Goal: Transaction & Acquisition: Purchase product/service

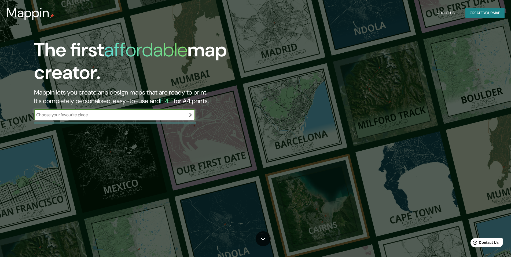
click at [158, 115] on input "text" at bounding box center [109, 115] width 150 height 6
type input "san sebastian"
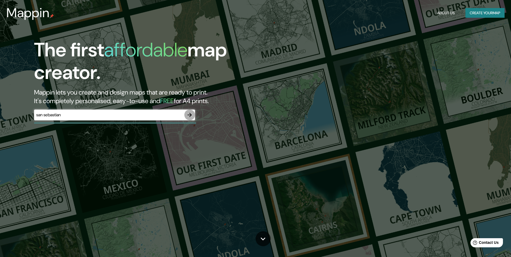
click at [189, 114] on icon "button" at bounding box center [189, 115] width 6 height 6
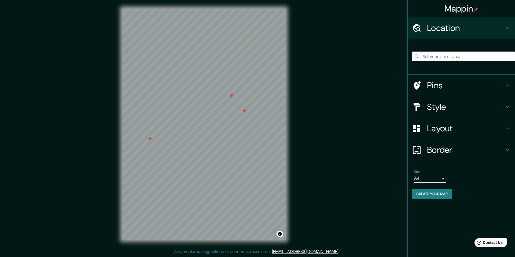
click at [446, 82] on h4 "Pins" at bounding box center [465, 85] width 77 height 11
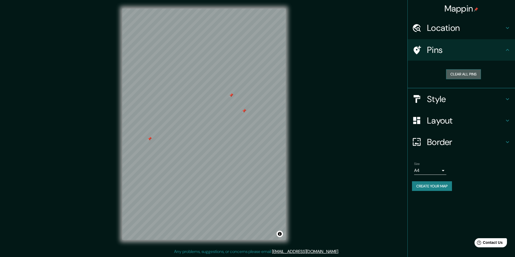
click at [460, 75] on button "Clear all pins" at bounding box center [463, 74] width 35 height 10
click at [437, 96] on h4 "Style" at bounding box center [465, 99] width 77 height 11
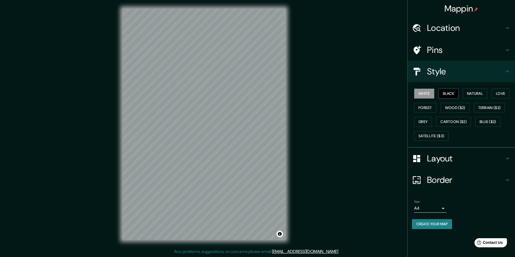
click at [446, 96] on button "Black" at bounding box center [448, 93] width 20 height 10
click at [471, 94] on button "Natural" at bounding box center [475, 93] width 25 height 10
click at [497, 95] on button "Love" at bounding box center [501, 93] width 18 height 10
click at [490, 109] on button "Terrain ($2)" at bounding box center [489, 108] width 31 height 10
click at [453, 106] on button "Wood ($2)" at bounding box center [455, 108] width 29 height 10
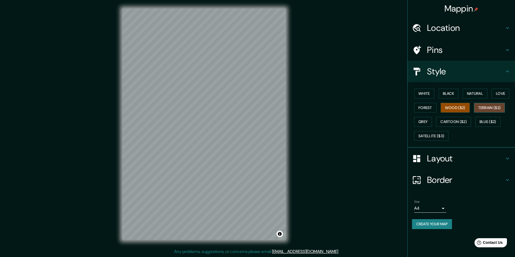
click at [483, 106] on button "Terrain ($2)" at bounding box center [489, 108] width 31 height 10
click at [430, 105] on button "Forest" at bounding box center [425, 108] width 22 height 10
click at [422, 122] on button "Grey" at bounding box center [423, 122] width 18 height 10
click at [459, 122] on button "Cartoon ($2)" at bounding box center [453, 122] width 35 height 10
click at [486, 121] on button "Blue ($2)" at bounding box center [487, 122] width 25 height 10
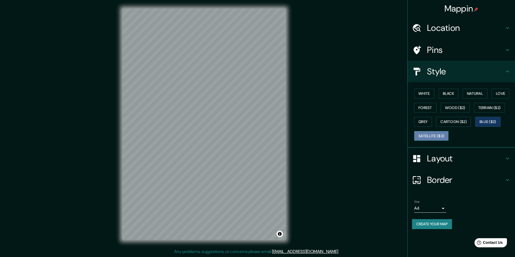
click at [424, 136] on button "Satellite ($3)" at bounding box center [431, 136] width 34 height 10
click at [426, 91] on button "White" at bounding box center [424, 93] width 20 height 10
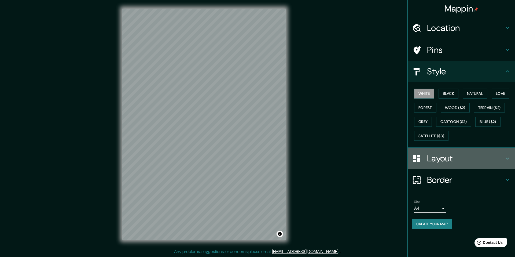
click at [437, 158] on h4 "Layout" at bounding box center [465, 158] width 77 height 11
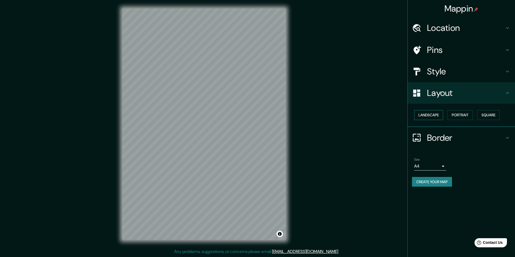
click at [436, 115] on button "Landscape" at bounding box center [428, 115] width 29 height 10
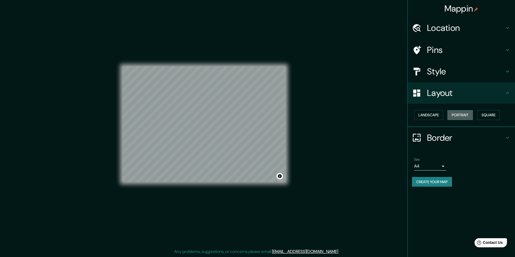
click at [457, 115] on button "Portrait" at bounding box center [459, 115] width 25 height 10
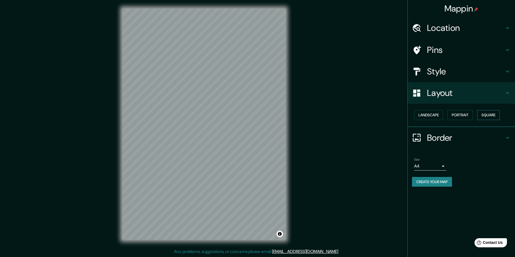
click at [490, 114] on button "Square" at bounding box center [488, 115] width 23 height 10
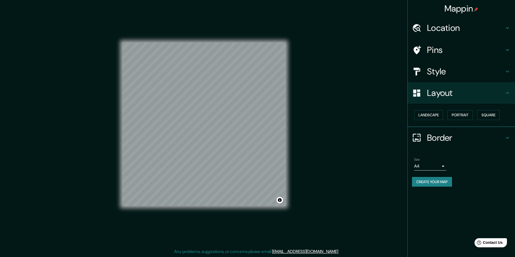
click at [443, 139] on h4 "Border" at bounding box center [465, 137] width 77 height 11
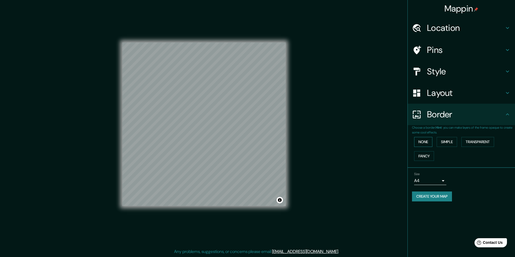
click at [427, 141] on button "None" at bounding box center [423, 142] width 18 height 10
click at [444, 141] on button "Simple" at bounding box center [447, 142] width 20 height 10
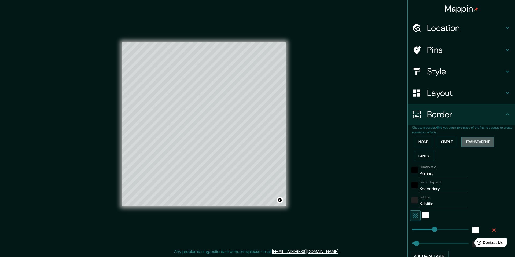
click at [466, 143] on button "Transparent" at bounding box center [477, 142] width 33 height 10
click at [419, 153] on button "Fancy" at bounding box center [424, 156] width 20 height 10
click at [447, 174] on input "Primary" at bounding box center [443, 173] width 48 height 9
type input "Do"
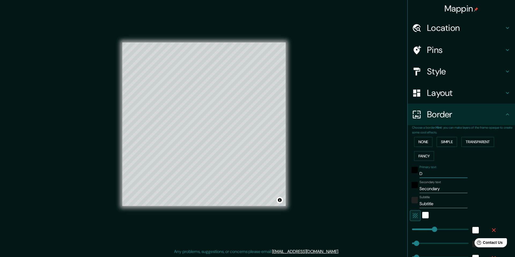
type input "244"
type input "49"
type input "24"
type input "Dono"
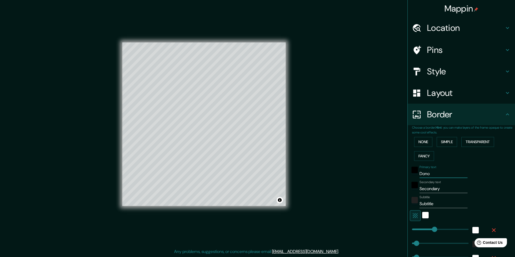
type input "244"
type input "49"
type input "24"
type input "Donos"
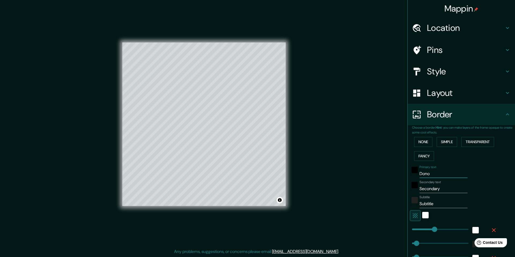
type input "244"
type input "49"
type input "24"
type input "Donosti"
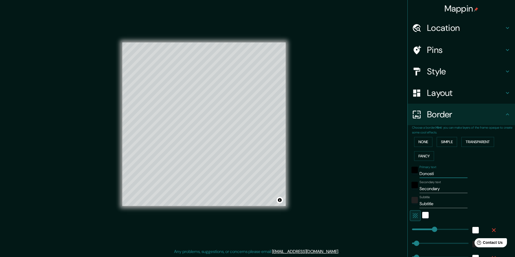
type input "244"
type input "49"
type input "24"
type input "[GEOGRAPHIC_DATA]"
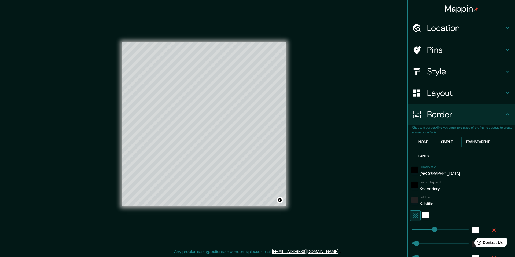
type input "244"
type input "49"
type input "24"
type input "[GEOGRAPHIC_DATA]"
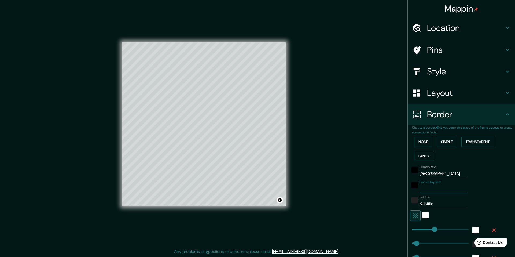
type input "244"
type input "49"
type input "24"
type input "P"
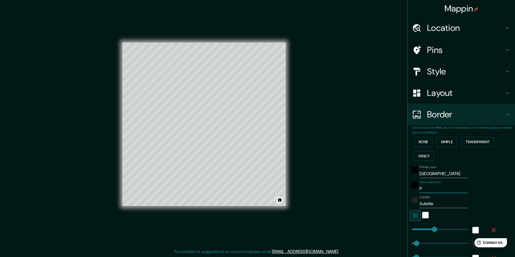
type input "244"
type input "49"
type input "24"
type input "Pa"
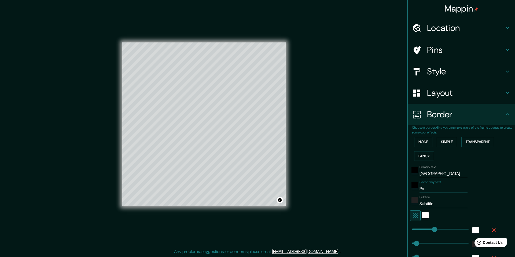
type input "244"
type input "49"
type input "24"
type input "Pais"
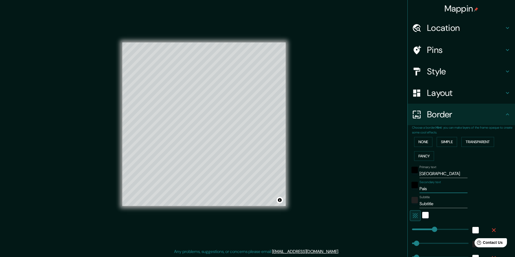
type input "244"
type input "49"
type input "24"
type input "Pais"
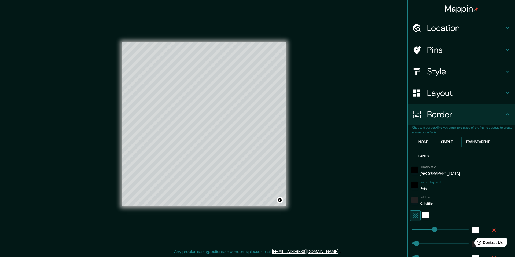
type input "244"
type input "49"
type input "24"
type input "Pais V"
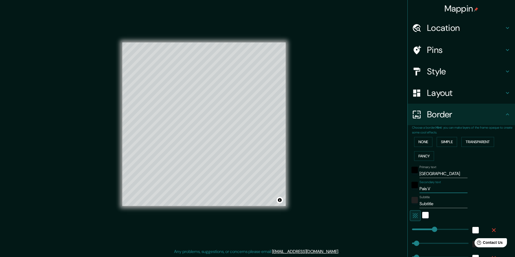
type input "244"
type input "49"
type input "24"
type input "Pais Vas"
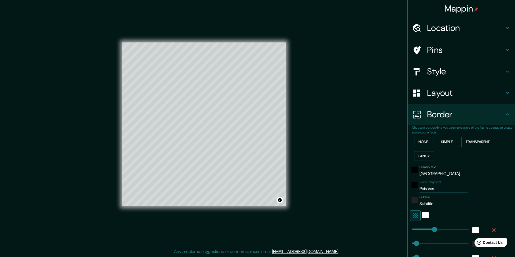
type input "244"
type input "49"
type input "24"
type input "[PERSON_NAME]"
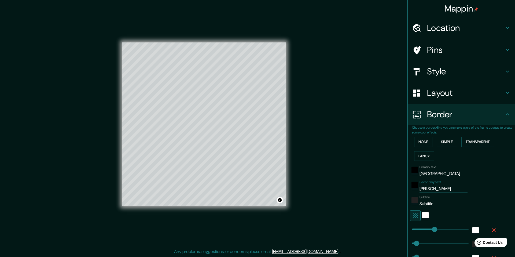
type input "244"
type input "49"
type input "24"
type input "[PERSON_NAME]"
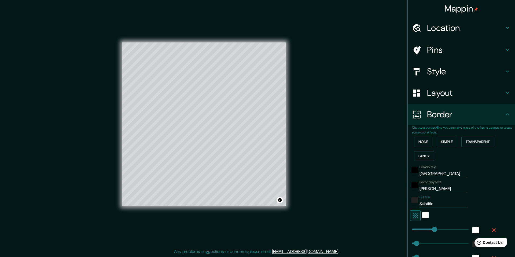
type input "E"
type input "244"
type input "49"
type input "24"
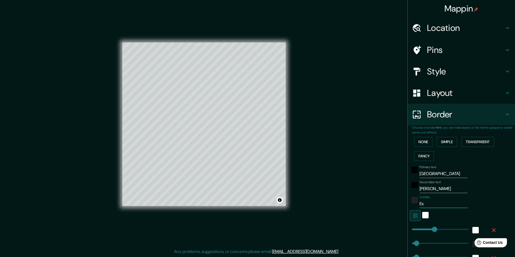
type input "Esp"
type input "244"
type input "49"
type input "24"
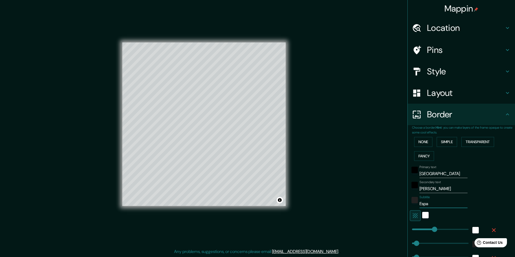
type input "Españ"
type input "244"
type input "49"
type input "24"
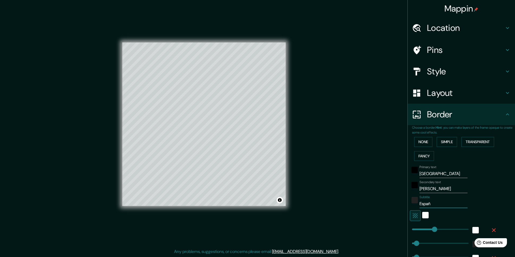
type input "[GEOGRAPHIC_DATA]"
type input "244"
type input "49"
type input "24"
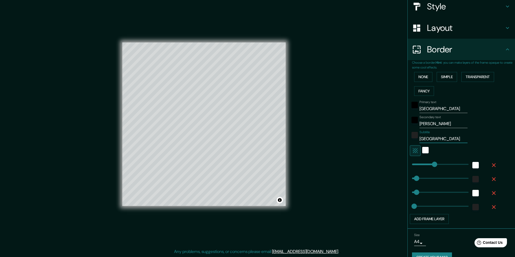
scroll to position [66, 0]
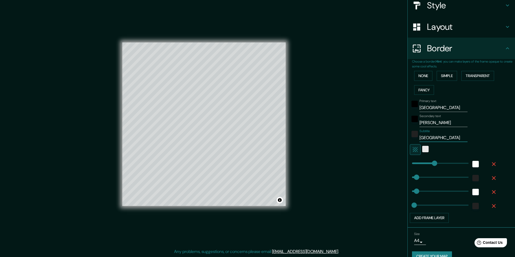
type input "[GEOGRAPHIC_DATA]"
click at [422, 148] on div "white" at bounding box center [425, 149] width 6 height 6
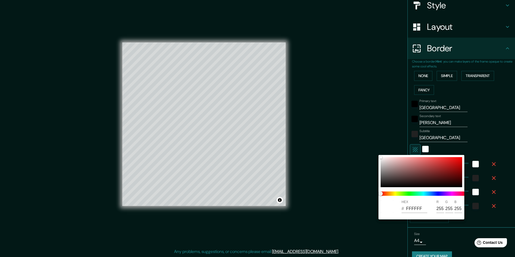
click at [443, 147] on div at bounding box center [257, 128] width 515 height 257
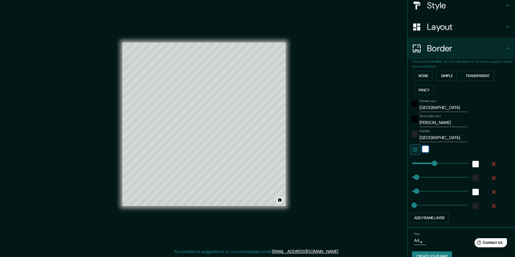
type input "244"
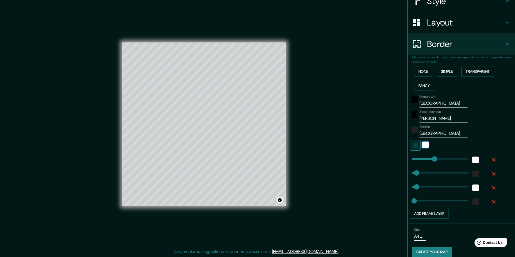
scroll to position [76, 0]
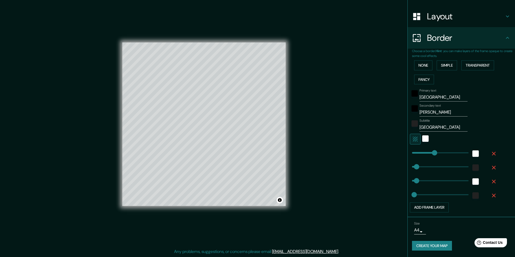
click at [418, 231] on body "Mappin Location Pins Style Layout Border Choose a border. Hint : you can make l…" at bounding box center [257, 128] width 515 height 257
click at [419, 235] on li "A3" at bounding box center [415, 236] width 26 height 10
type input "a4"
click at [419, 232] on body "Mappin Location Pins Style Layout Border Choose a border. Hint : you can make l…" at bounding box center [257, 128] width 515 height 257
click at [419, 232] on li "A3" at bounding box center [415, 236] width 26 height 10
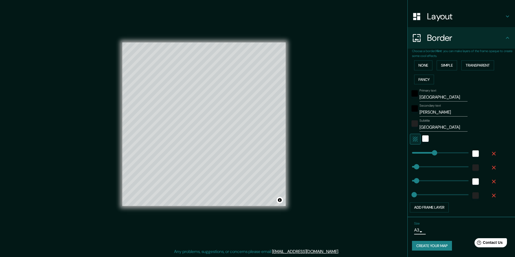
click at [436, 232] on div "Size A3 a4" at bounding box center [430, 227] width 32 height 13
click at [279, 200] on button "Toggle attribution" at bounding box center [279, 200] width 6 height 6
click at [290, 217] on div "© Mapbox © OpenStreetMap Improve this map" at bounding box center [204, 124] width 180 height 248
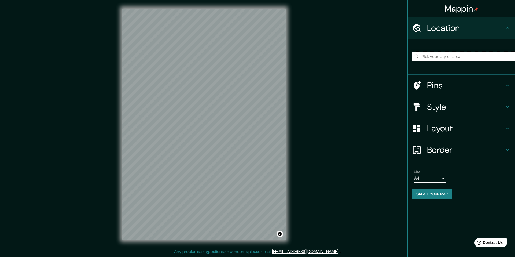
click at [442, 56] on input "Pick your city or area" at bounding box center [463, 56] width 103 height 10
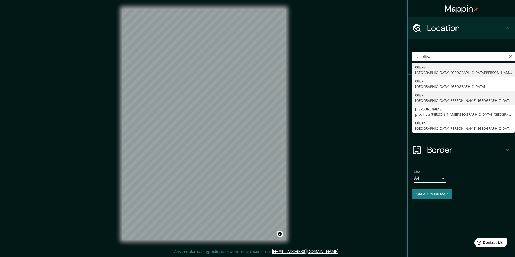
type input "[GEOGRAPHIC_DATA], [GEOGRAPHIC_DATA][PERSON_NAME], [GEOGRAPHIC_DATA]"
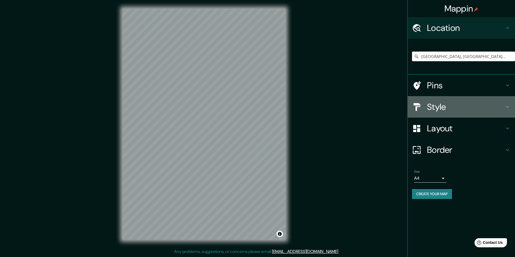
click at [454, 102] on h4 "Style" at bounding box center [465, 106] width 77 height 11
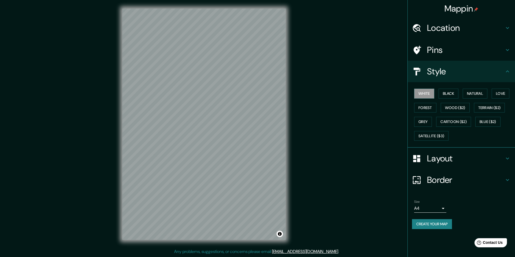
click at [451, 74] on h4 "Style" at bounding box center [465, 71] width 77 height 11
click at [440, 177] on h4 "Border" at bounding box center [465, 179] width 77 height 11
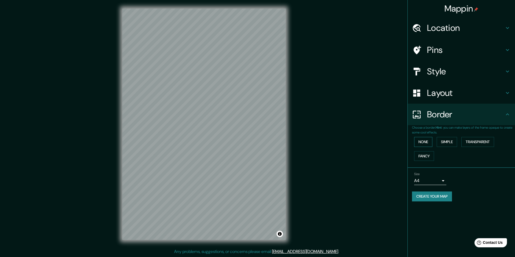
click at [427, 144] on button "None" at bounding box center [423, 142] width 18 height 10
click at [444, 143] on button "Simple" at bounding box center [447, 142] width 20 height 10
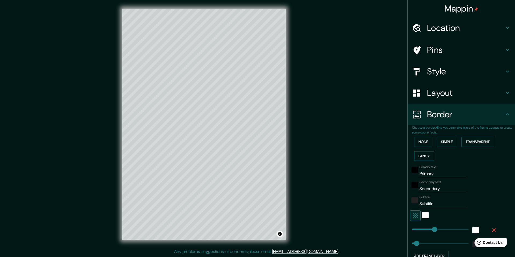
click at [420, 157] on button "Fancy" at bounding box center [424, 156] width 20 height 10
click at [446, 140] on button "Simple" at bounding box center [447, 142] width 20 height 10
click at [473, 141] on button "Transparent" at bounding box center [477, 142] width 33 height 10
click at [424, 141] on button "None" at bounding box center [423, 142] width 18 height 10
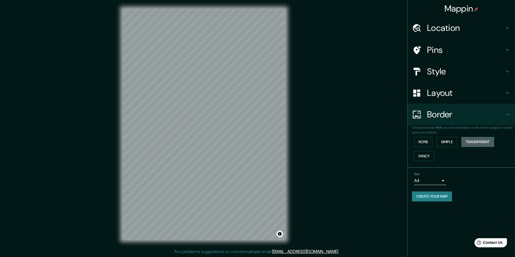
click at [489, 141] on button "Transparent" at bounding box center [477, 142] width 33 height 10
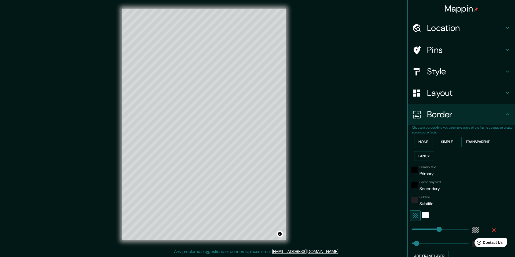
click at [429, 29] on h4 "Location" at bounding box center [465, 28] width 77 height 11
type input "292"
type input "49"
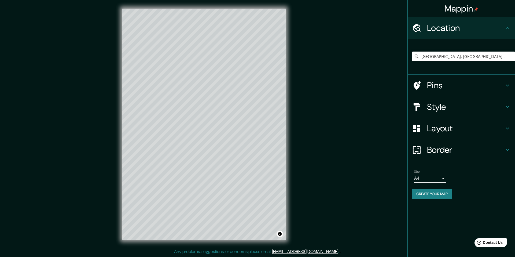
click at [429, 29] on h4 "Location" at bounding box center [465, 28] width 77 height 11
click at [430, 84] on h4 "Pins" at bounding box center [465, 85] width 77 height 11
type input "292"
type input "49"
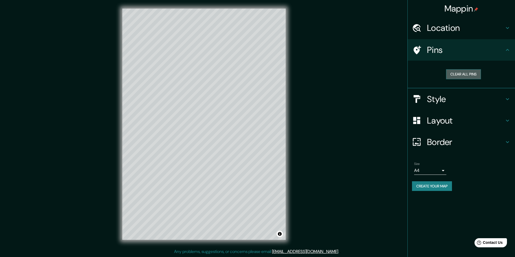
click at [456, 78] on button "Clear all pins" at bounding box center [463, 74] width 35 height 10
click at [317, 91] on div "Mappin Location Oliva, Provincia de Córdoba, Argentina Pins Clear all pins Styl…" at bounding box center [257, 128] width 515 height 257
click at [463, 74] on button "Clear all pins" at bounding box center [463, 74] width 35 height 10
click at [506, 51] on icon at bounding box center [507, 50] width 6 height 6
click at [508, 49] on icon at bounding box center [507, 50] width 6 height 6
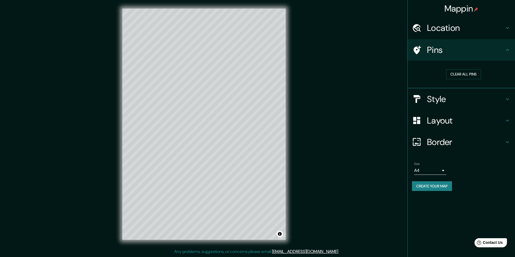
click at [377, 77] on div "Mappin Location Oliva, Provincia de Córdoba, Argentina Pins Clear all pins Styl…" at bounding box center [257, 128] width 515 height 257
click at [458, 101] on h4 "Style" at bounding box center [465, 99] width 77 height 11
type input "292"
type input "49"
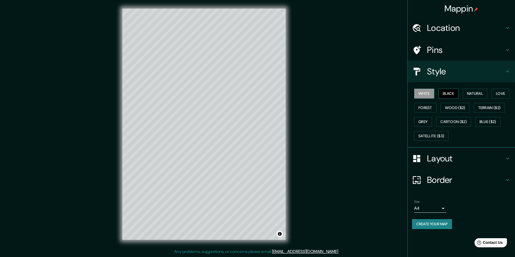
click at [453, 94] on button "Black" at bounding box center [448, 93] width 20 height 10
click at [474, 94] on button "Natural" at bounding box center [475, 93] width 25 height 10
click at [502, 94] on button "Love" at bounding box center [501, 93] width 18 height 10
click at [489, 108] on button "Terrain ($2)" at bounding box center [489, 108] width 31 height 10
click at [489, 121] on button "Blue ($2)" at bounding box center [487, 122] width 25 height 10
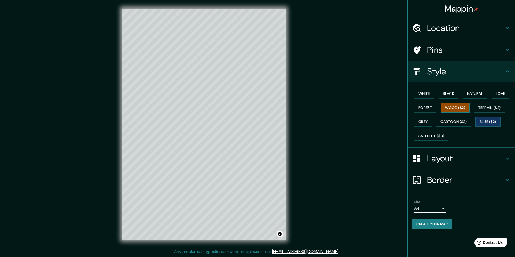
click at [459, 108] on button "Wood ($2)" at bounding box center [455, 108] width 29 height 10
click at [453, 121] on button "Cartoon ($2)" at bounding box center [453, 122] width 35 height 10
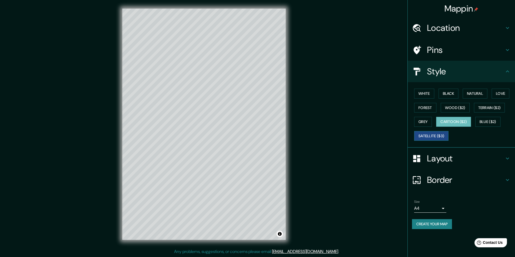
click at [424, 133] on button "Satellite ($3)" at bounding box center [431, 136] width 34 height 10
click at [422, 119] on button "Grey" at bounding box center [423, 122] width 18 height 10
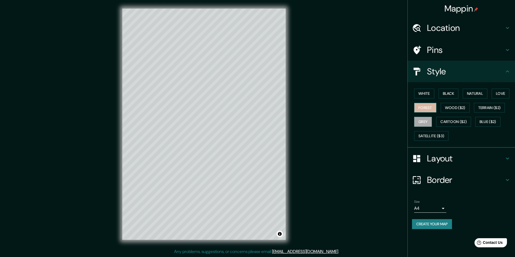
click at [427, 105] on button "Forest" at bounding box center [425, 108] width 22 height 10
click at [429, 92] on button "White" at bounding box center [424, 93] width 20 height 10
click at [509, 176] on div "Border" at bounding box center [461, 179] width 107 height 21
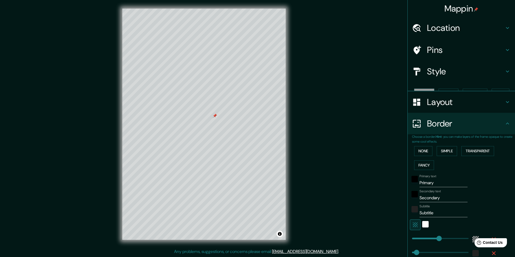
type input "292"
type input "49"
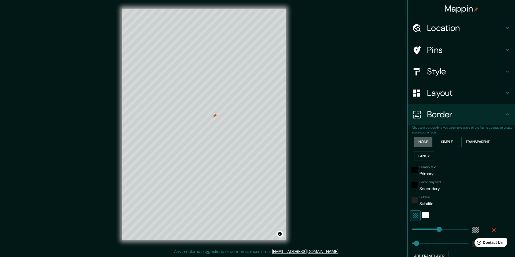
click at [415, 142] on button "None" at bounding box center [423, 142] width 18 height 10
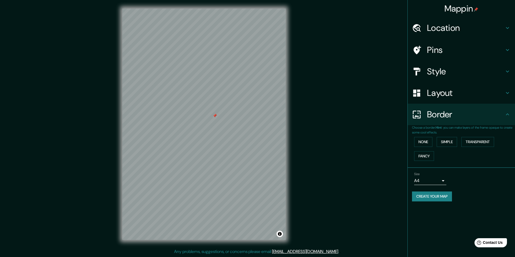
click at [341, 154] on div "Mappin Location Oliva, Provincia de Córdoba, Argentina Pins Style Layout Border…" at bounding box center [257, 128] width 515 height 257
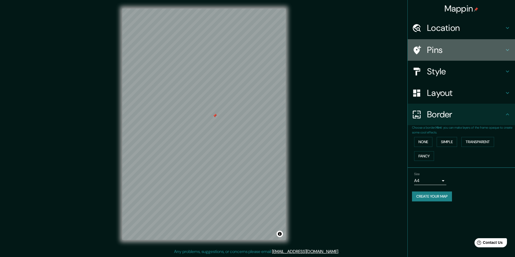
click at [471, 51] on h4 "Pins" at bounding box center [465, 50] width 77 height 11
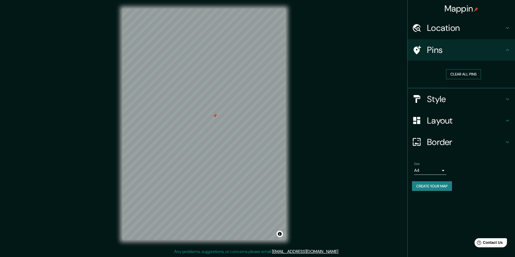
click at [462, 70] on button "Clear all pins" at bounding box center [463, 74] width 35 height 10
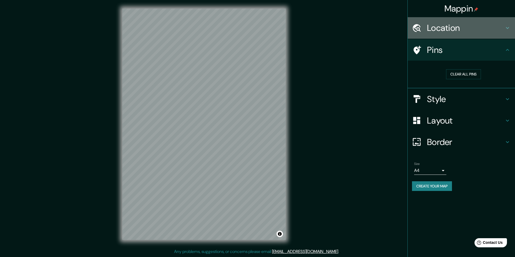
click at [448, 28] on h4 "Location" at bounding box center [465, 28] width 77 height 11
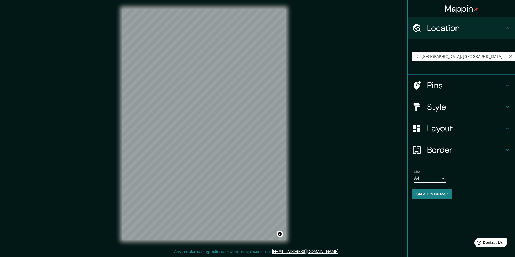
click at [435, 57] on input "Oliva, Provincia de Córdoba, Argentina" at bounding box center [463, 56] width 103 height 10
type input "Corvara in Badia, Bolzano, Italia"
click at [471, 83] on h4 "Pins" at bounding box center [465, 85] width 77 height 11
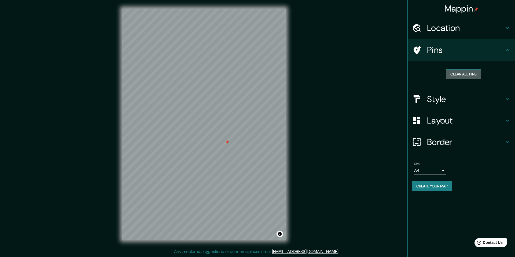
click at [452, 70] on button "Clear all pins" at bounding box center [463, 74] width 35 height 10
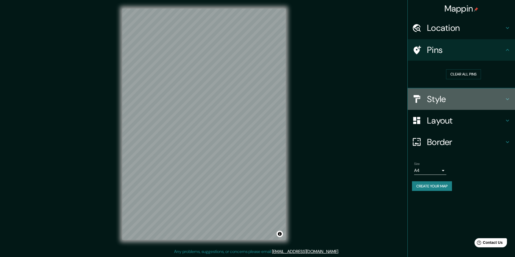
click at [443, 96] on h4 "Style" at bounding box center [465, 99] width 77 height 11
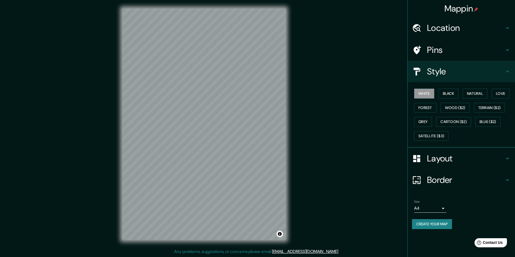
click at [445, 79] on div "Style" at bounding box center [461, 71] width 107 height 21
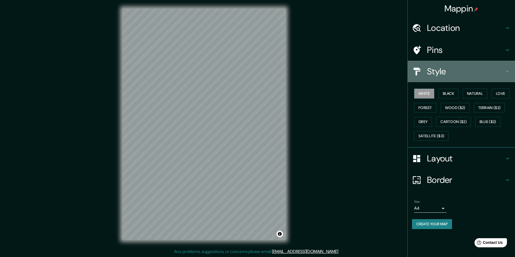
click at [507, 71] on icon at bounding box center [507, 71] width 3 height 2
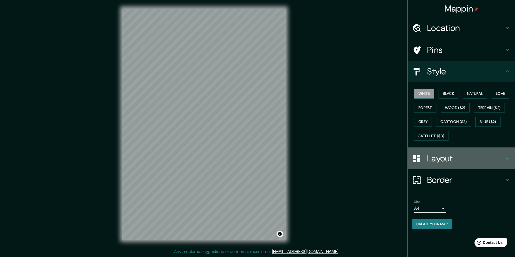
click at [452, 161] on h4 "Layout" at bounding box center [465, 158] width 77 height 11
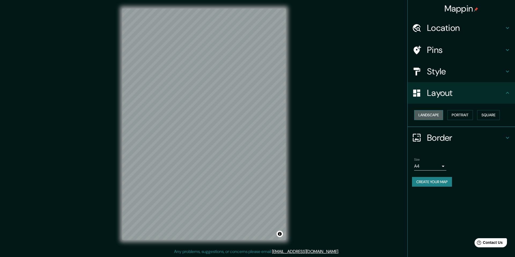
click at [433, 113] on button "Landscape" at bounding box center [428, 115] width 29 height 10
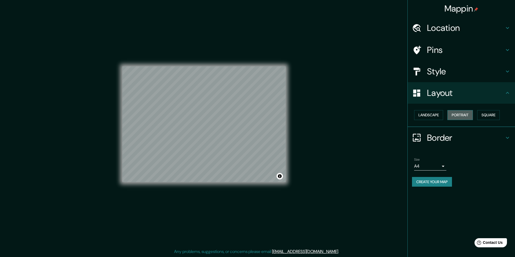
click at [458, 114] on button "Portrait" at bounding box center [459, 115] width 25 height 10
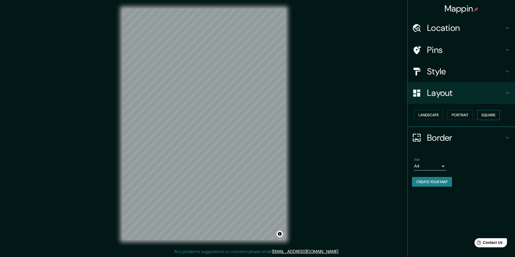
click at [486, 115] on button "Square" at bounding box center [488, 115] width 23 height 10
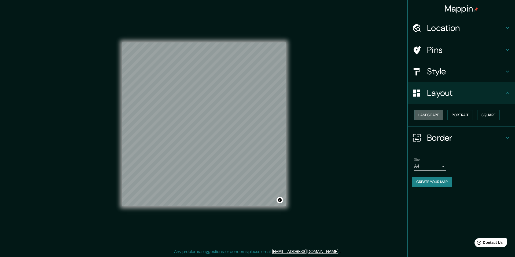
click at [421, 116] on button "Landscape" at bounding box center [428, 115] width 29 height 10
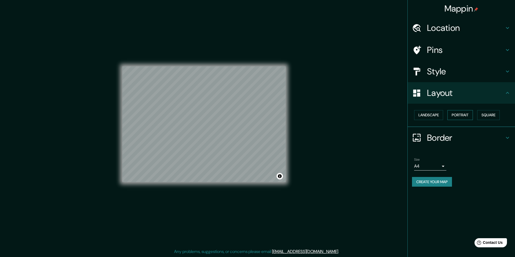
click at [453, 116] on button "Portrait" at bounding box center [459, 115] width 25 height 10
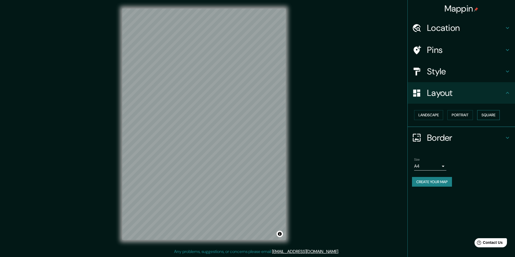
click at [484, 117] on button "Square" at bounding box center [488, 115] width 23 height 10
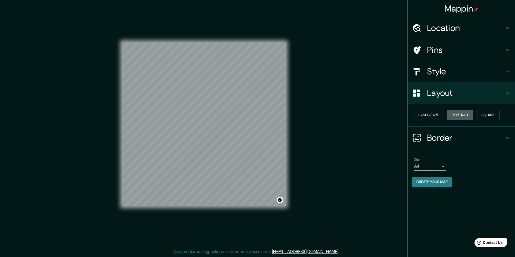
click at [473, 118] on button "Portrait" at bounding box center [459, 115] width 25 height 10
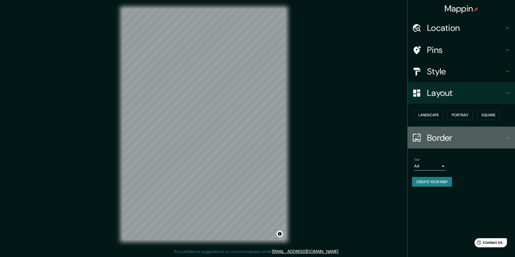
click at [448, 135] on h4 "Border" at bounding box center [465, 137] width 77 height 11
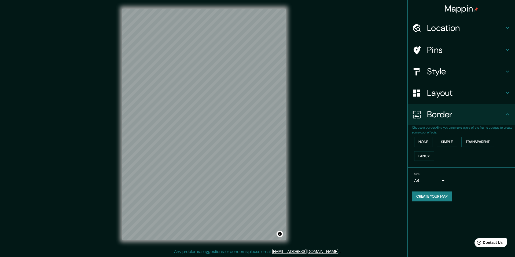
click at [450, 145] on button "Simple" at bounding box center [447, 142] width 20 height 10
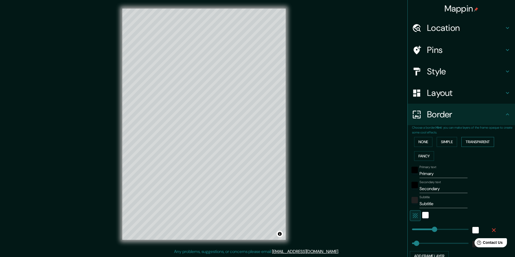
click at [470, 143] on button "Transparent" at bounding box center [477, 142] width 33 height 10
click at [421, 156] on button "Fancy" at bounding box center [424, 156] width 20 height 10
click at [485, 142] on button "Transparent" at bounding box center [477, 142] width 33 height 10
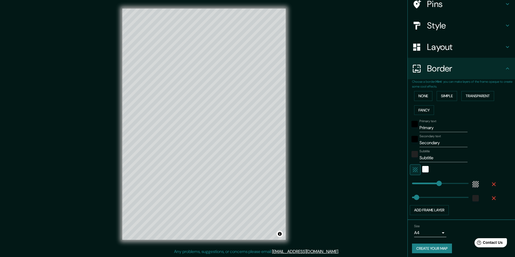
scroll to position [46, 0]
